Goal: Transaction & Acquisition: Purchase product/service

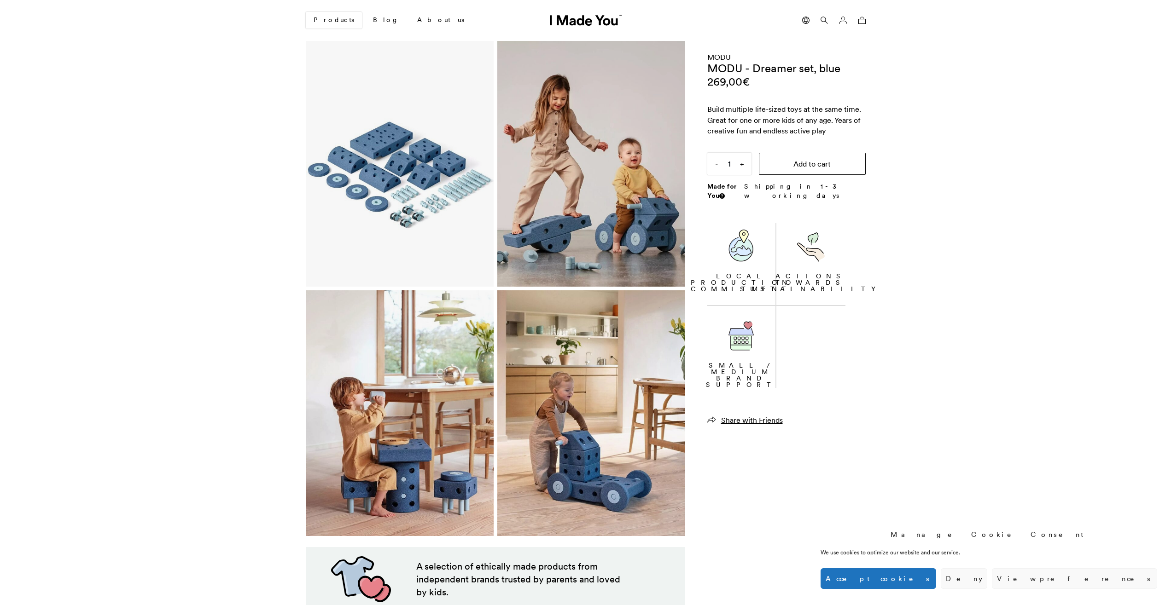
click at [832, 163] on button "Add to cart" at bounding box center [812, 164] width 107 height 22
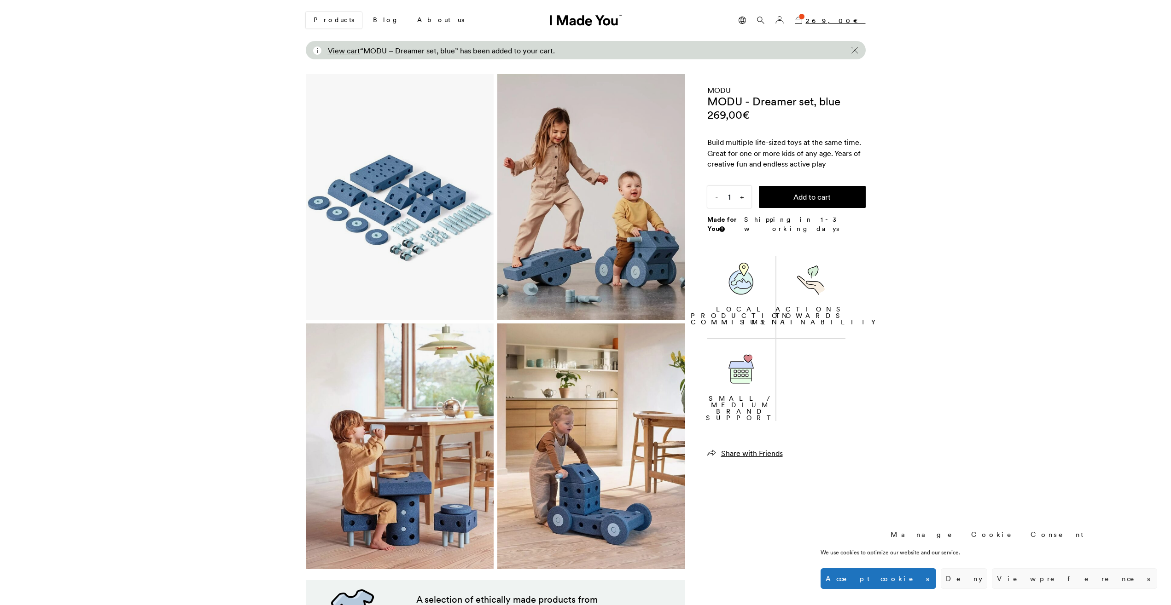
click at [846, 21] on bdi "269,00 €" at bounding box center [836, 21] width 60 height 8
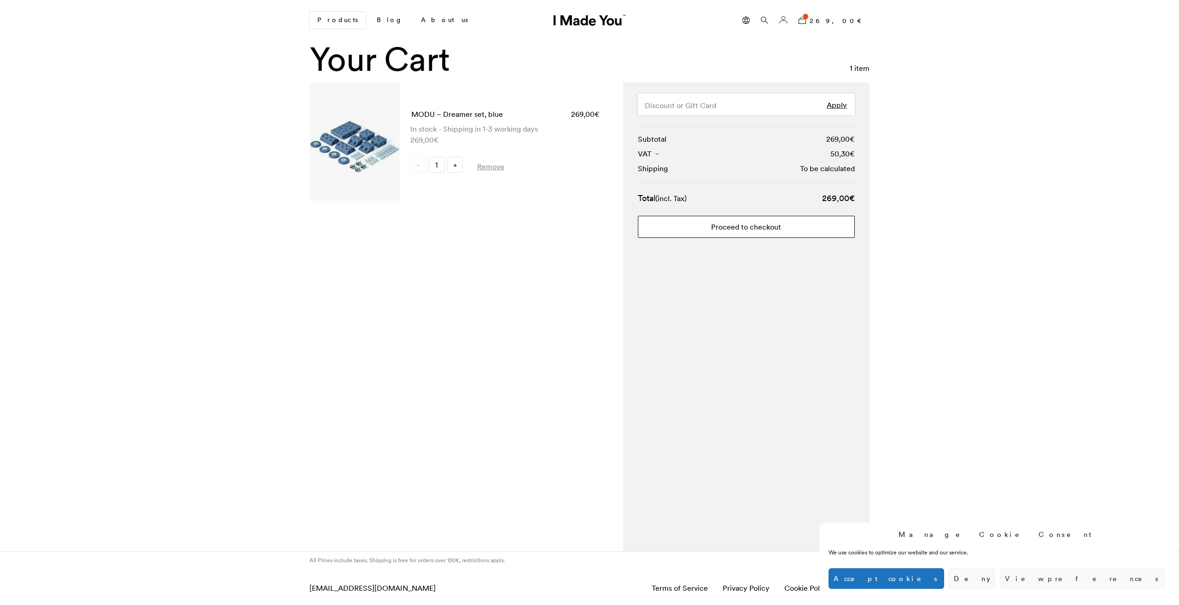
click at [701, 235] on link "Proceed to checkout" at bounding box center [746, 227] width 217 height 22
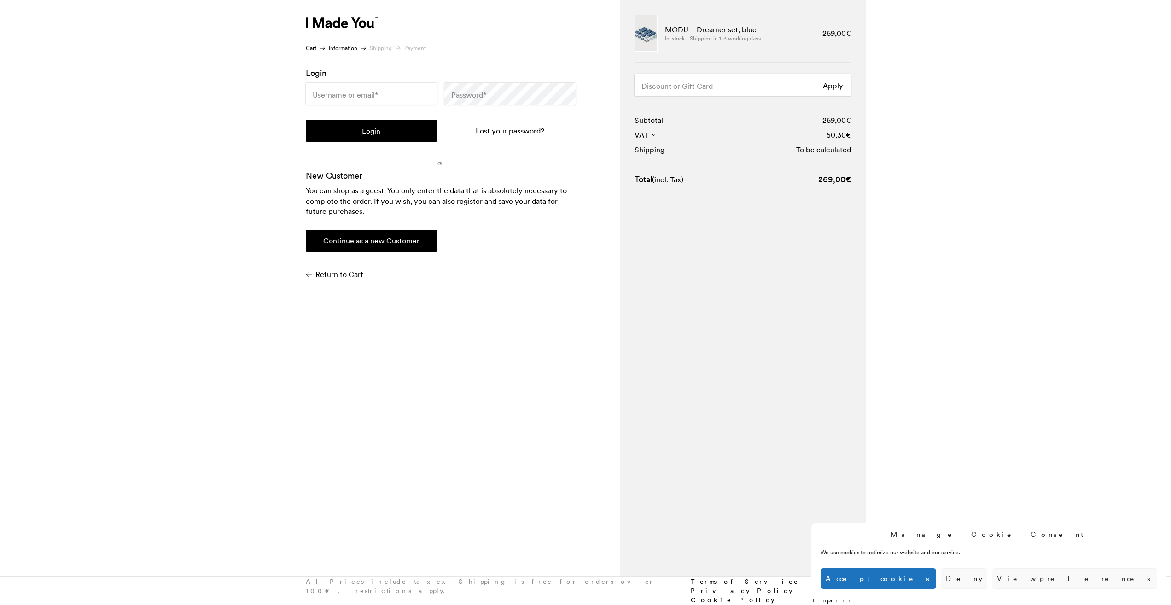
click at [562, 251] on div "New Customer You can shop as a guest. You only enter the data that is absolutel…" at bounding box center [440, 224] width 277 height 110
